Goal: Find contact information: Find contact information

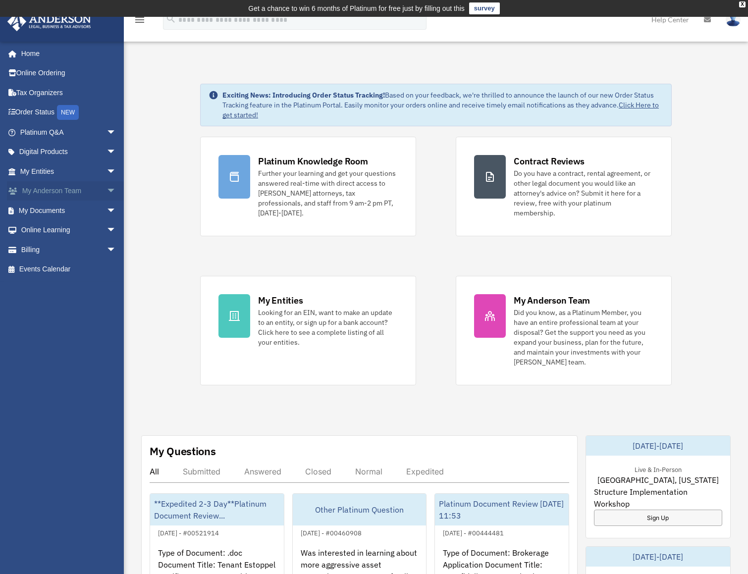
click at [82, 191] on link "My [PERSON_NAME] Team arrow_drop_down" at bounding box center [69, 191] width 124 height 20
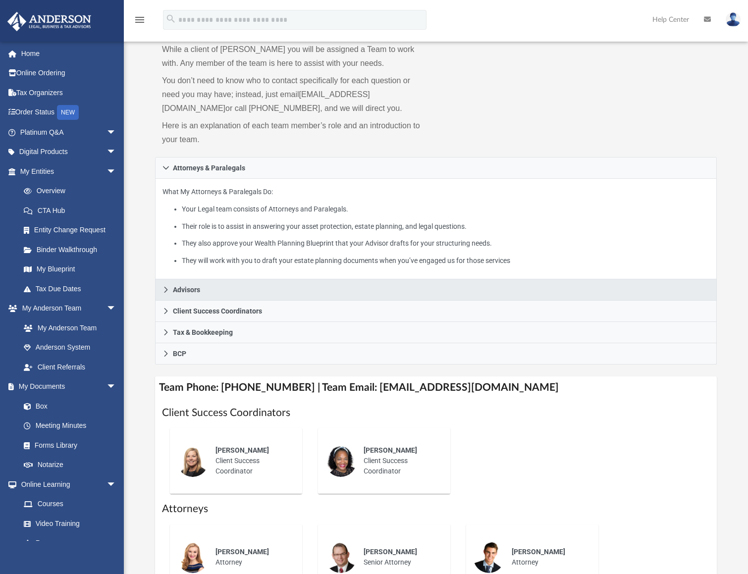
scroll to position [93, 0]
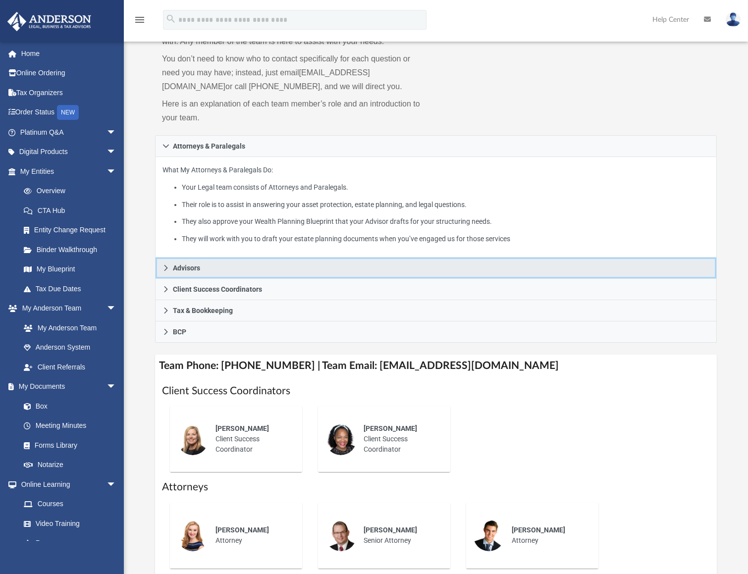
click at [162, 266] on link "Advisors" at bounding box center [436, 268] width 562 height 21
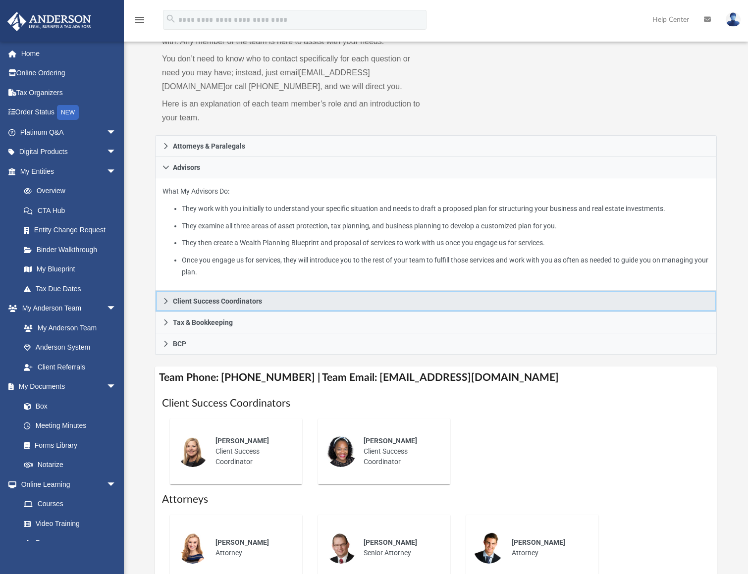
click at [187, 299] on span "Client Success Coordinators" at bounding box center [217, 301] width 89 height 7
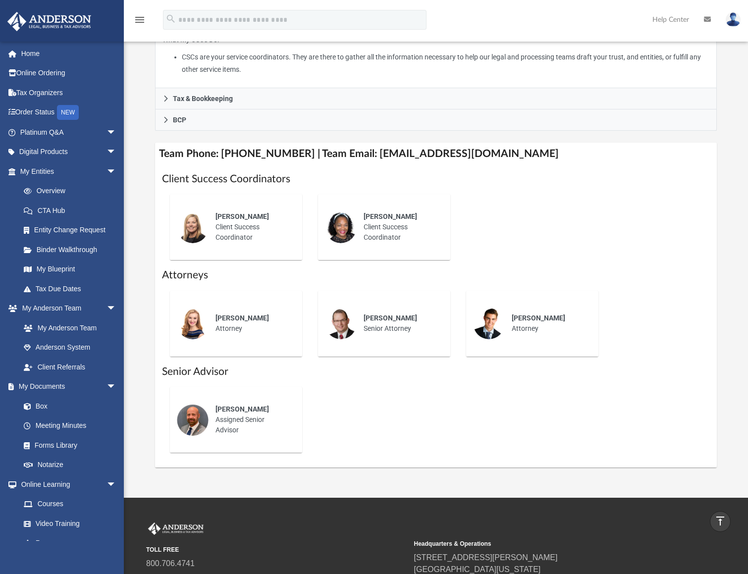
scroll to position [267, 0]
drag, startPoint x: 508, startPoint y: 149, endPoint x: 359, endPoint y: 150, distance: 149.2
click at [359, 150] on h4 "Team Phone: (725) 201-7545 | Team Email: myteam@andersonadvisors.com" at bounding box center [436, 153] width 562 height 22
copy h4 "myteam@andersonadvisors.com"
drag, startPoint x: 256, startPoint y: 239, endPoint x: 256, endPoint y: 254, distance: 14.9
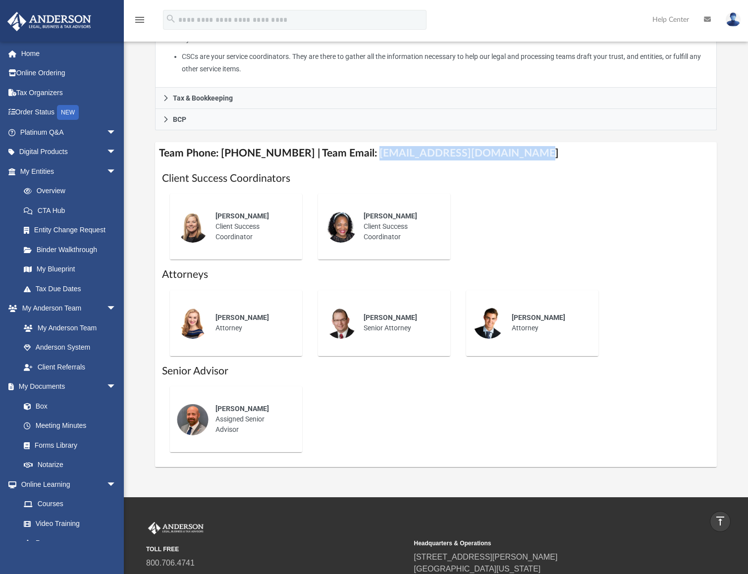
click at [256, 239] on div "Melissa Mcbride Client Success Coordinator" at bounding box center [252, 226] width 87 height 45
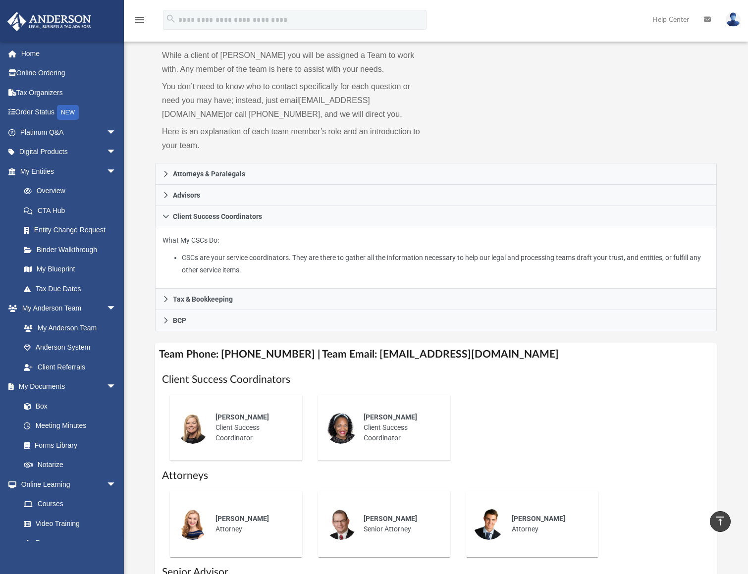
scroll to position [0, 0]
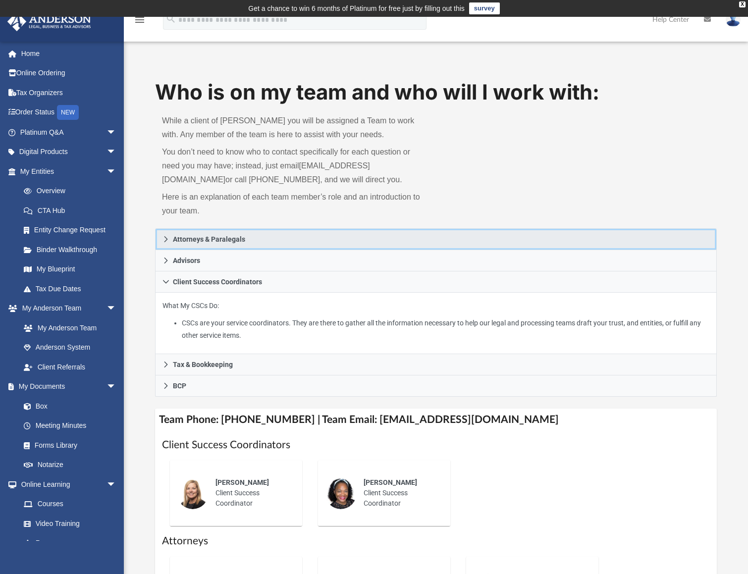
click at [240, 241] on span "Attorneys & Paralegals" at bounding box center [209, 239] width 72 height 7
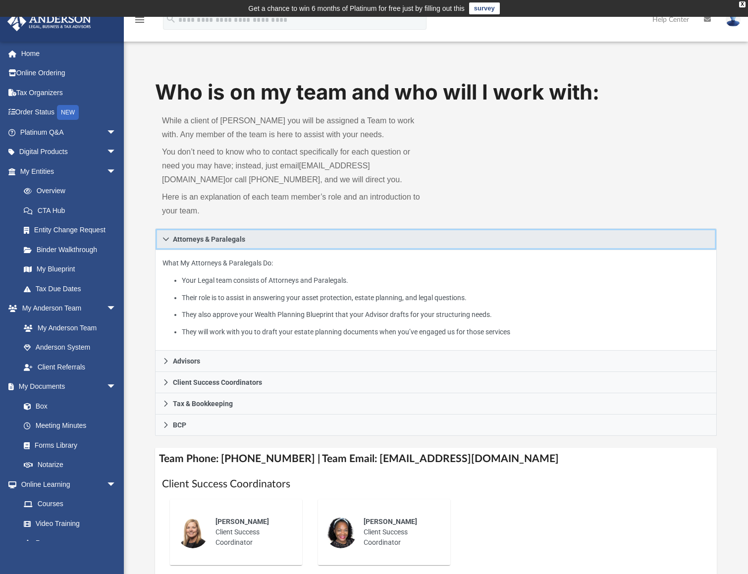
click at [240, 241] on span "Attorneys & Paralegals" at bounding box center [209, 239] width 72 height 7
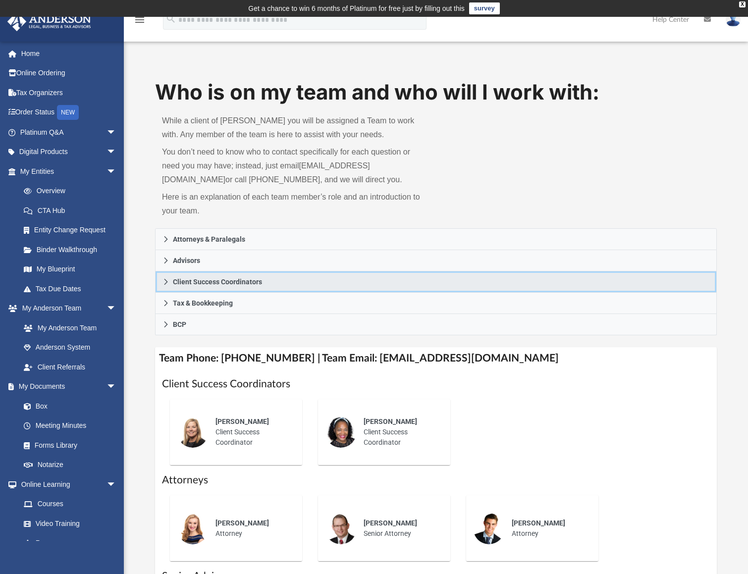
click at [223, 278] on span "Client Success Coordinators" at bounding box center [217, 281] width 89 height 7
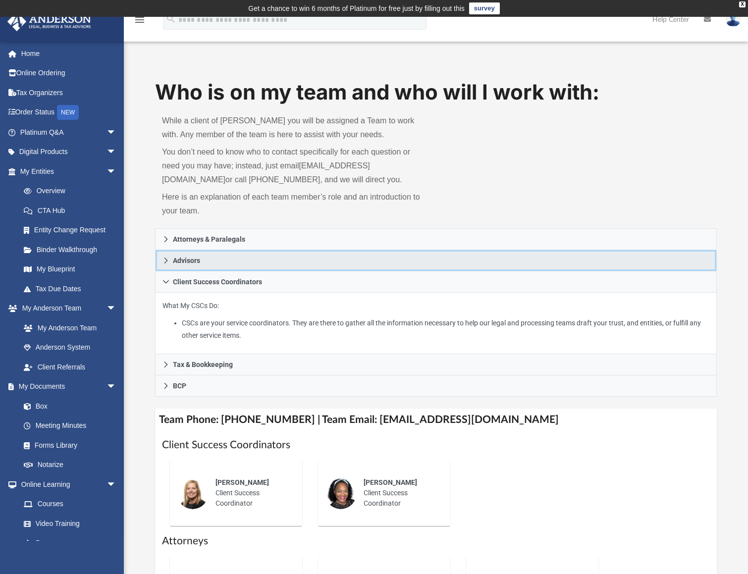
click at [213, 262] on link "Advisors" at bounding box center [436, 260] width 562 height 21
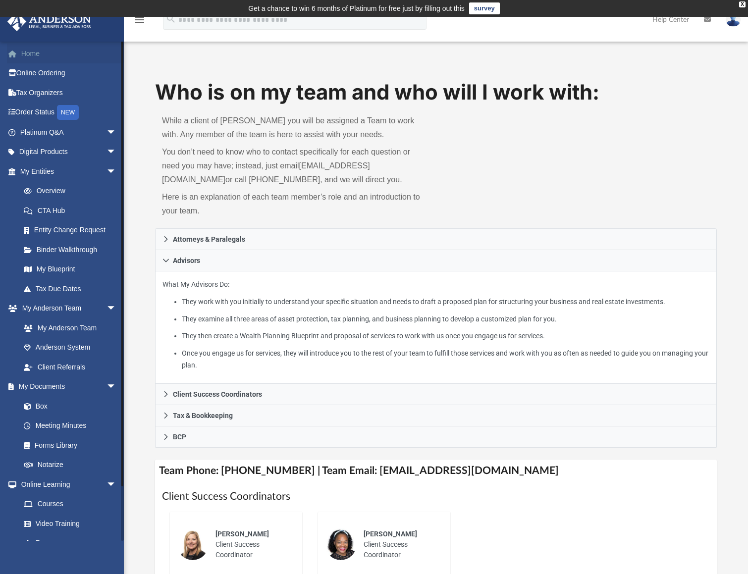
click at [53, 53] on link "Home" at bounding box center [69, 54] width 124 height 20
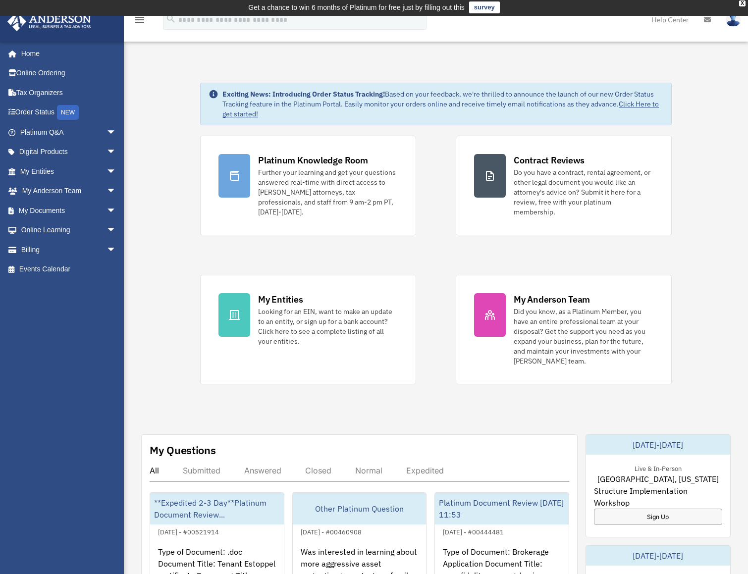
scroll to position [1, 0]
click at [731, 27] on link at bounding box center [734, 20] width 30 height 44
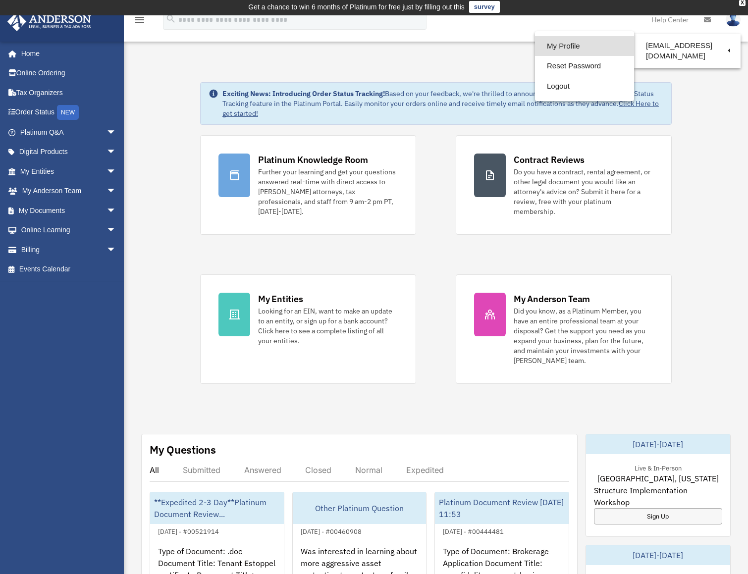
click at [554, 47] on link "My Profile" at bounding box center [584, 46] width 99 height 20
